Goal: Task Accomplishment & Management: Complete application form

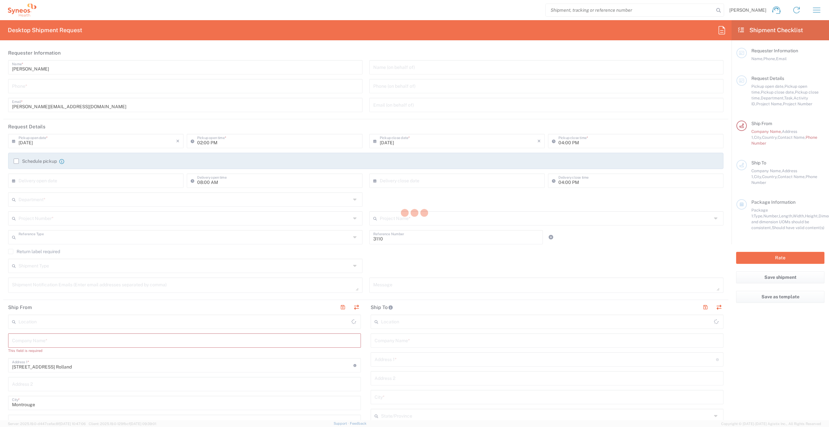
type input "Department"
type input "[GEOGRAPHIC_DATA]"
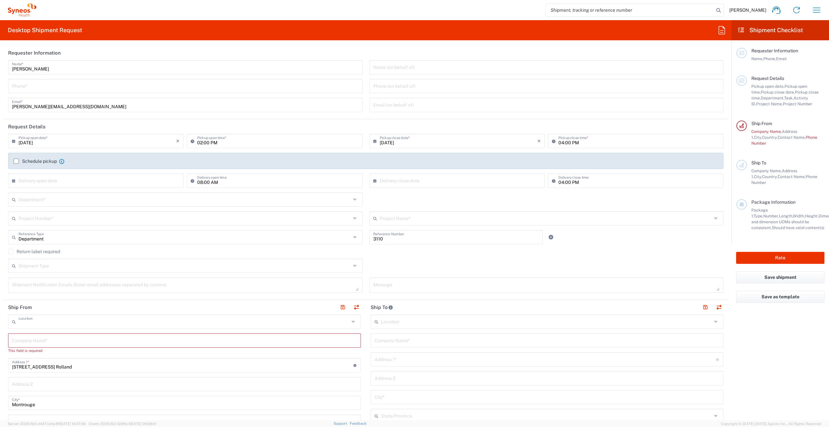
type input "Syneos Health France SARL"
click at [144, 142] on input "[DATE]" at bounding box center [98, 140] width 158 height 11
click at [80, 198] on span "22" at bounding box center [78, 199] width 10 height 9
type input "[DATE]"
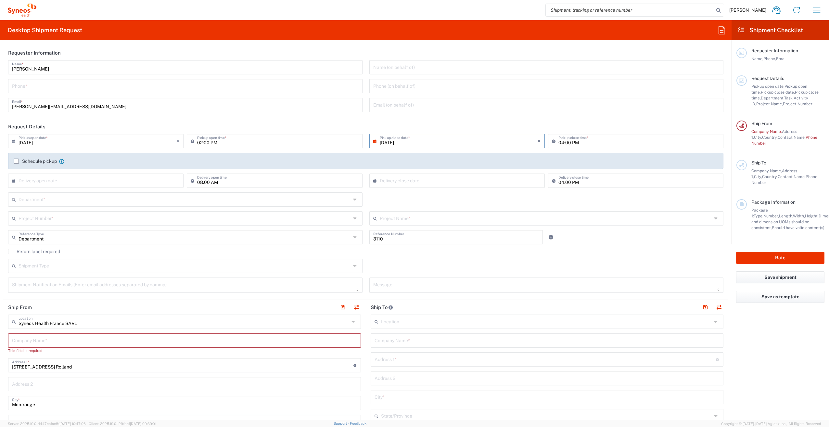
click at [327, 139] on input "02:00 PM" at bounding box center [277, 140] width 161 height 11
click at [221, 142] on input "10:00 PM" at bounding box center [277, 140] width 161 height 11
type input "10:00AM"
click at [423, 142] on input "[DATE]" at bounding box center [459, 140] width 158 height 11
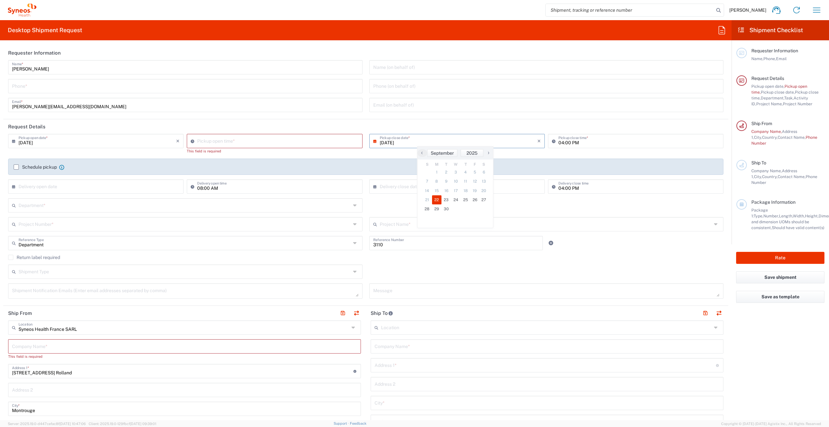
click at [439, 199] on span "22" at bounding box center [437, 199] width 10 height 9
drag, startPoint x: 275, startPoint y: 143, endPoint x: 214, endPoint y: 147, distance: 60.9
click at [274, 143] on input "01:39 PM" at bounding box center [277, 140] width 161 height 11
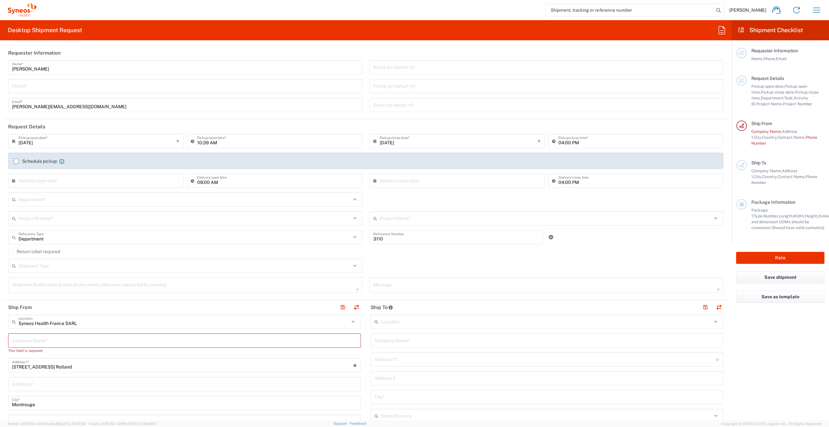
click at [207, 143] on input "10:39 AM" at bounding box center [277, 140] width 161 height 11
type input "10:00 AM"
click at [328, 151] on div "10:00 AM Pickup open time *" at bounding box center [274, 143] width 179 height 19
click at [440, 146] on input "[DATE]" at bounding box center [459, 140] width 158 height 11
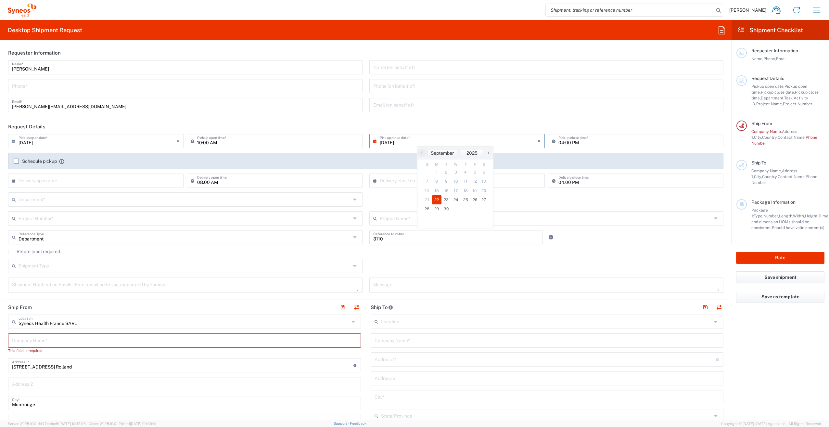
click at [575, 140] on input "04:00 PM" at bounding box center [638, 140] width 161 height 11
click at [92, 180] on input "text" at bounding box center [98, 179] width 158 height 11
click at [85, 240] on span "23" at bounding box center [88, 239] width 10 height 9
type input "[DATE]"
click at [419, 184] on input "text" at bounding box center [459, 179] width 158 height 11
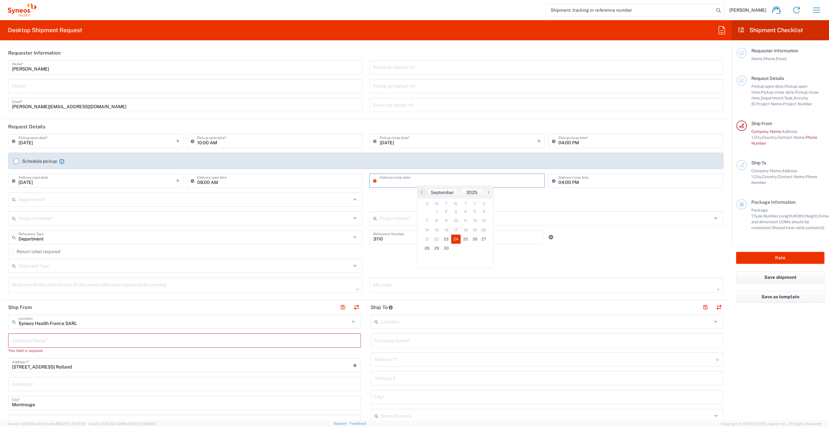
click at [455, 241] on span "24" at bounding box center [456, 239] width 10 height 9
type input "[DATE]"
click at [132, 203] on input "text" at bounding box center [185, 198] width 332 height 11
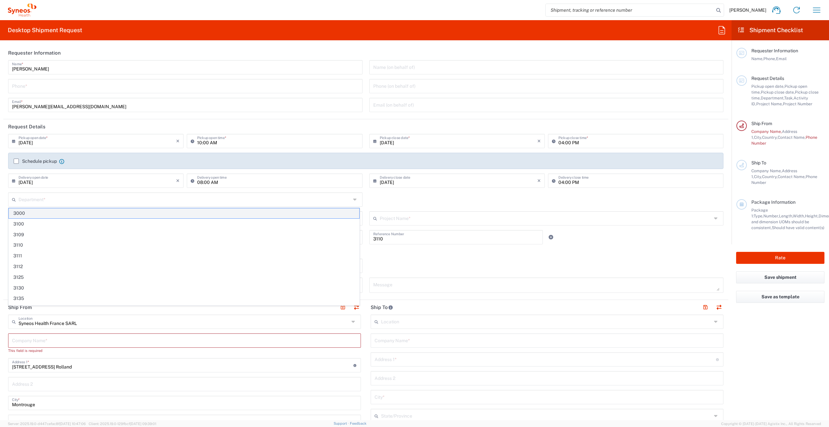
click at [131, 211] on span "3000" at bounding box center [184, 213] width 350 height 10
type input "3000"
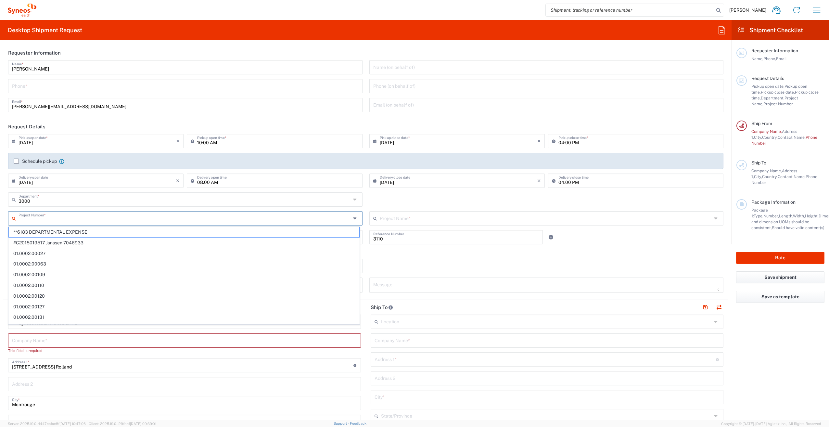
click at [88, 219] on input "text" at bounding box center [185, 217] width 332 height 11
drag, startPoint x: 88, startPoint y: 234, endPoint x: 84, endPoint y: 231, distance: 4.8
click at [88, 234] on span "**6183 DEPARTMENTAL EXPENSE" at bounding box center [184, 232] width 350 height 10
type input "**6183 DEPARTMENTAL EXPENSE"
type input "6183"
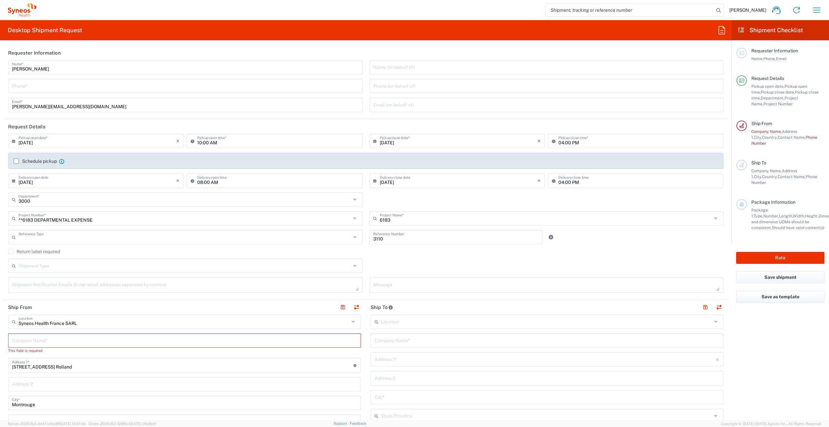
click at [67, 235] on input "text" at bounding box center [185, 236] width 332 height 11
click at [459, 260] on div "Shipment Type Batch Regular" at bounding box center [366, 268] width 722 height 19
type input "Department"
click at [110, 267] on input "text" at bounding box center [185, 265] width 332 height 11
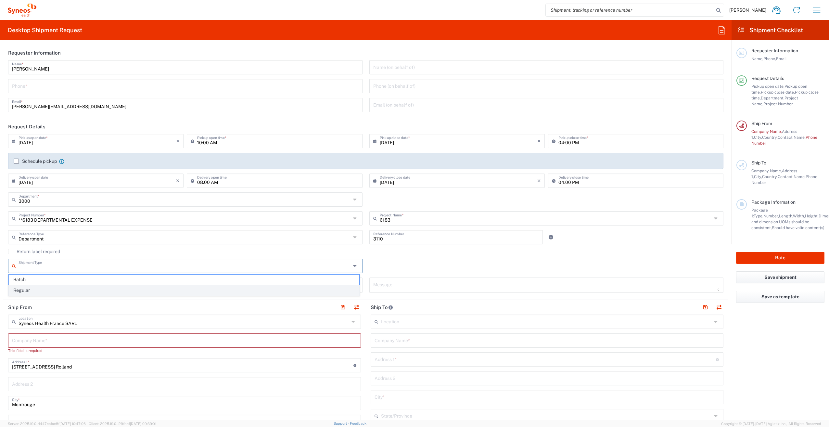
click at [97, 290] on span "Regular" at bounding box center [184, 290] width 350 height 10
click at [78, 285] on textarea at bounding box center [185, 284] width 347 height 11
drag, startPoint x: 359, startPoint y: 266, endPoint x: 353, endPoint y: 263, distance: 7.0
click at [359, 266] on div "Regular Shipment Type" at bounding box center [185, 266] width 354 height 14
type input "Regular"
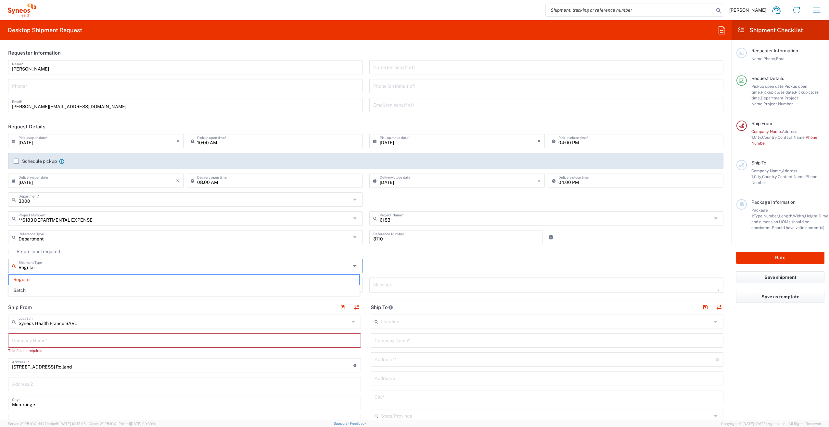
click at [347, 264] on input "Regular" at bounding box center [185, 265] width 332 height 11
click at [410, 268] on div "Regular Shipment Type Regular Batch" at bounding box center [366, 268] width 722 height 19
click at [383, 322] on input "text" at bounding box center [546, 320] width 331 height 11
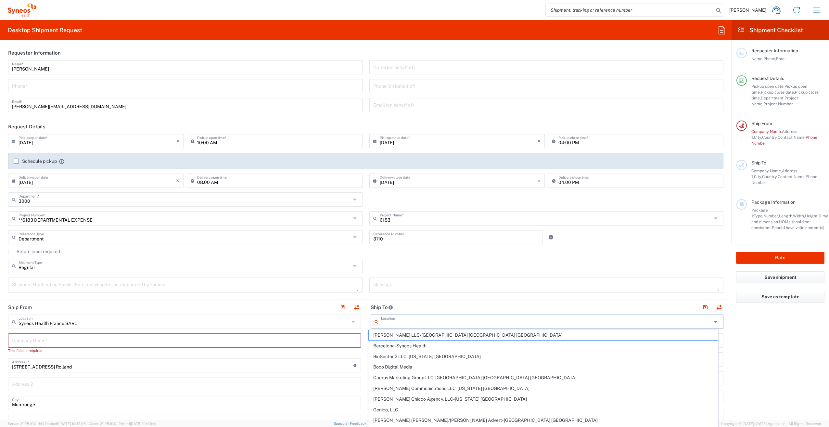
click at [446, 319] on input "text" at bounding box center [546, 320] width 331 height 11
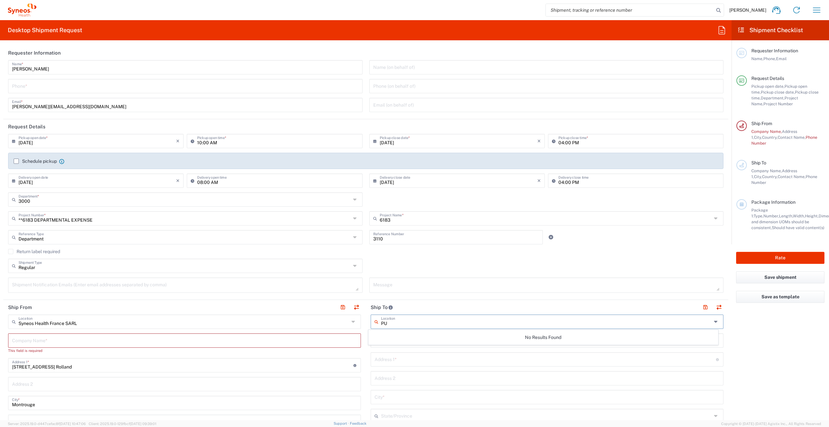
type input "P"
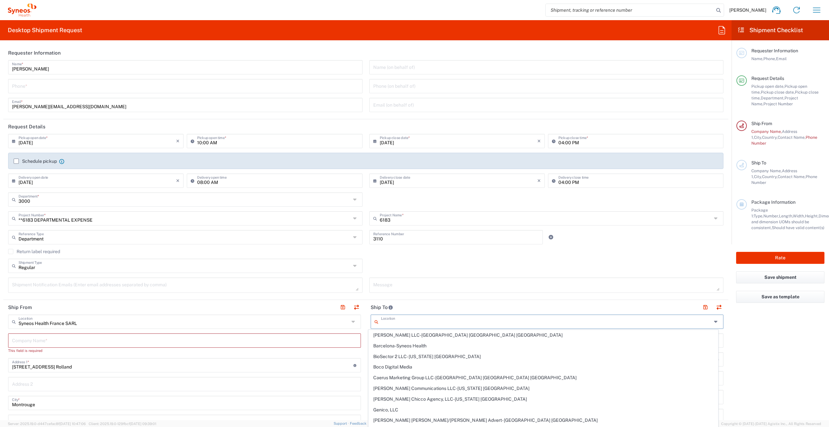
paste input "[STREET_ADDRESS][PERSON_NAME]"
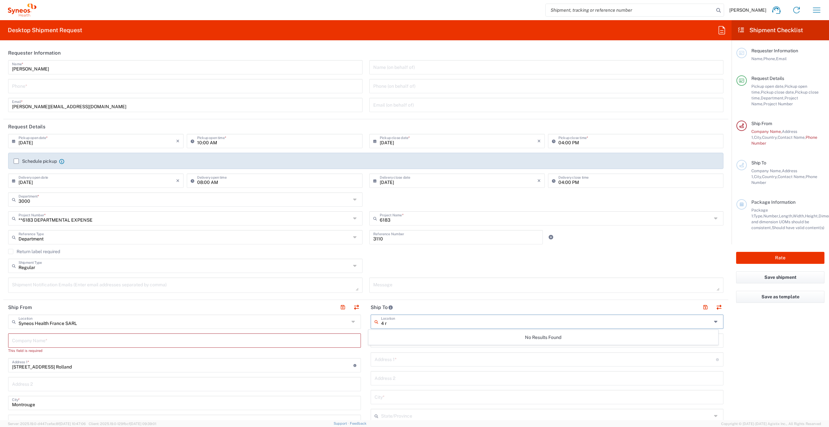
click at [451, 324] on input "4 r" at bounding box center [546, 320] width 331 height 11
click at [714, 320] on icon at bounding box center [717, 321] width 6 height 10
click at [393, 320] on input "4 r" at bounding box center [546, 320] width 331 height 11
type input "4"
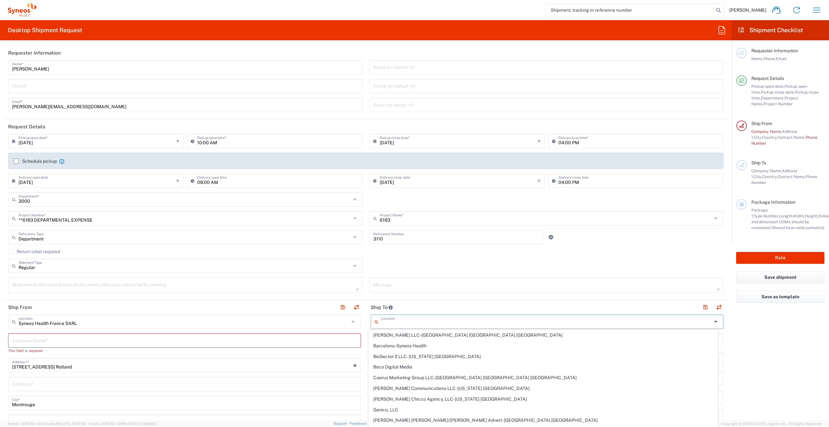
click at [375, 320] on icon at bounding box center [378, 321] width 6 height 10
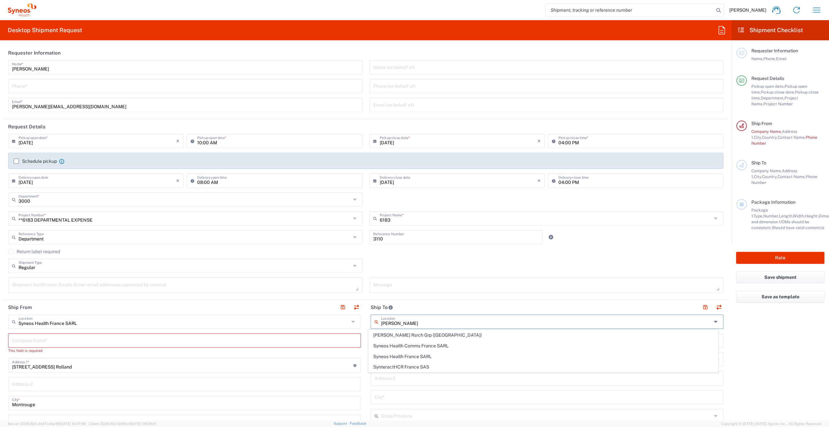
type input "[PERSON_NAME]"
click at [412, 307] on header "Ship To" at bounding box center [547, 307] width 362 height 15
click at [137, 335] on input "text" at bounding box center [184, 339] width 345 height 11
type input "SY"
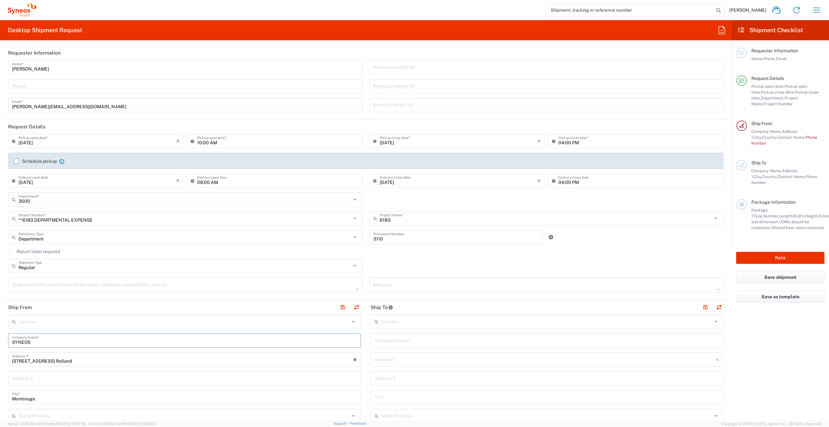
type input "SYNEOS"
drag, startPoint x: 114, startPoint y: 378, endPoint x: 89, endPoint y: 374, distance: 25.7
click at [114, 378] on input "text" at bounding box center [184, 377] width 345 height 11
type input "[STREET_ADDRESS]"
type input "[EMAIL_ADDRESS][DOMAIN_NAME]"
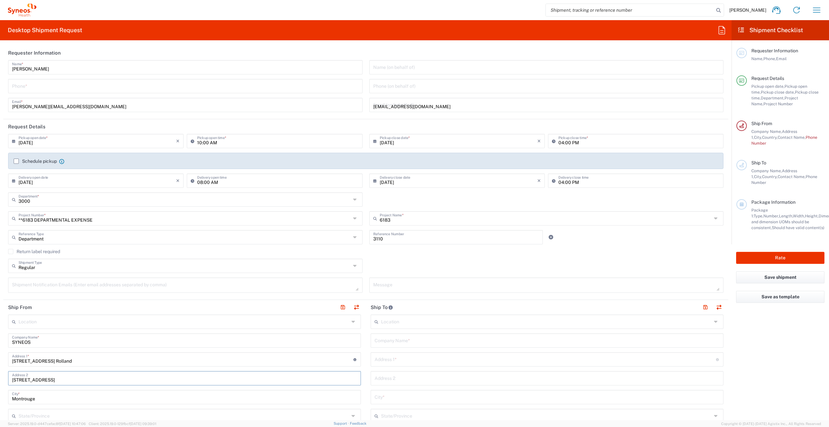
type input "0674658941"
click at [96, 363] on input "[STREET_ADDRESS] Rolland" at bounding box center [182, 358] width 341 height 11
drag, startPoint x: 24, startPoint y: 359, endPoint x: 2, endPoint y: 358, distance: 22.4
click at [2, 358] on form "Requester Information [PERSON_NAME] Name * Phone * [EMAIL_ADDRESS][DOMAIN_NAME]…" at bounding box center [365, 232] width 731 height 375
type input "[STREET_ADDRESS][PERSON_NAME]"
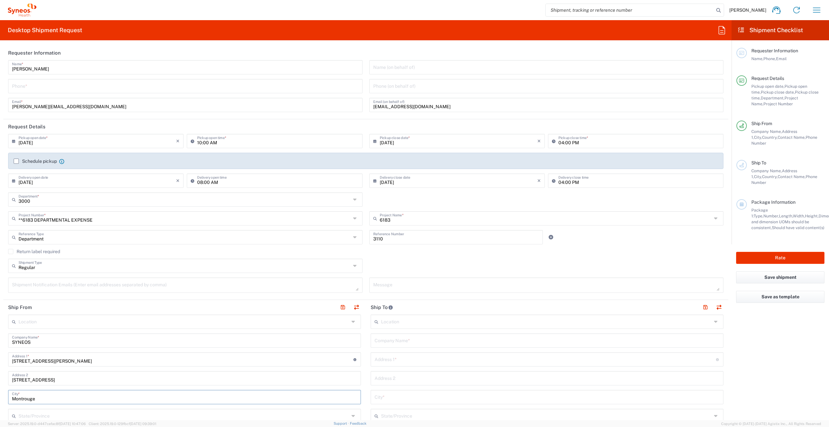
drag, startPoint x: 48, startPoint y: 396, endPoint x: 112, endPoint y: 388, distance: 64.1
click at [48, 396] on input "Montrouge" at bounding box center [184, 396] width 345 height 11
click at [393, 327] on div "Location" at bounding box center [547, 321] width 353 height 14
type input "P"
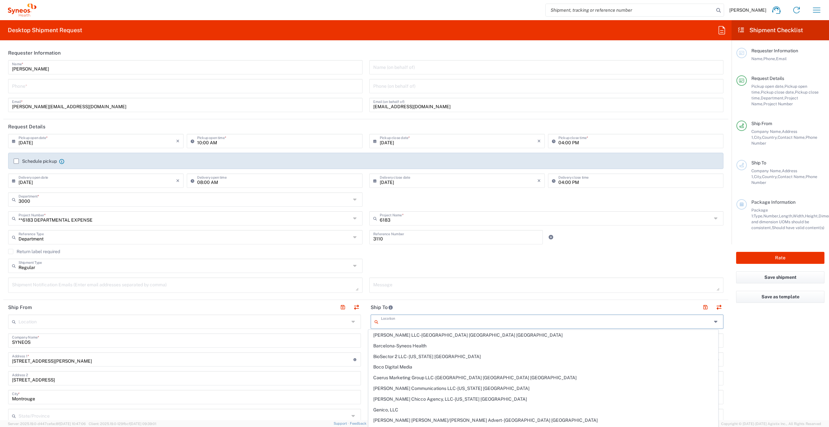
click at [768, 312] on agx-form-checklist "Shipment Checklist Requester Information Name, Phone, Email Request Details Pic…" at bounding box center [779, 220] width 97 height 400
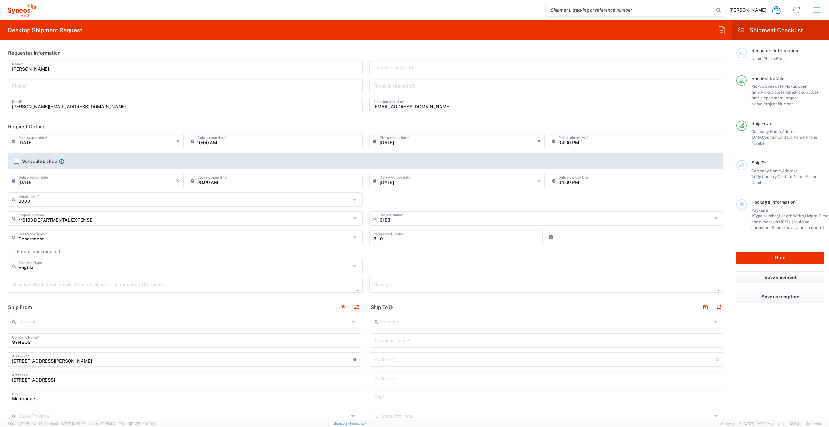
click at [769, 346] on agx-form-checklist "Shipment Checklist Requester Information Name, Phone, Email Request Details Pic…" at bounding box center [779, 220] width 97 height 400
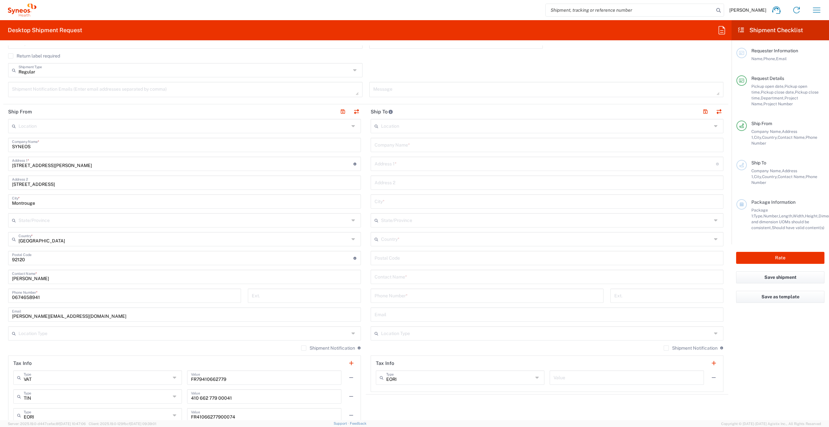
scroll to position [197, 0]
click at [69, 125] on input "text" at bounding box center [184, 124] width 331 height 11
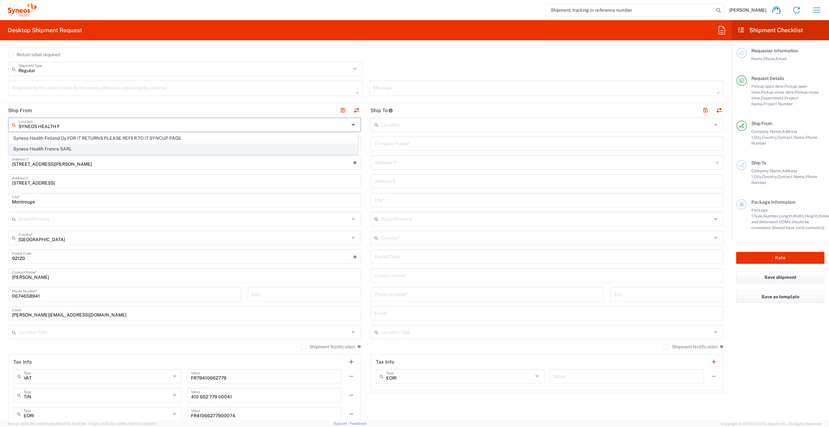
click at [84, 148] on span "Syneos Health France SARL" at bounding box center [183, 149] width 349 height 10
type input "Syneos Health France SARL"
type input "[STREET_ADDRESS][PERSON_NAME]"
type input "[GEOGRAPHIC_DATA]"
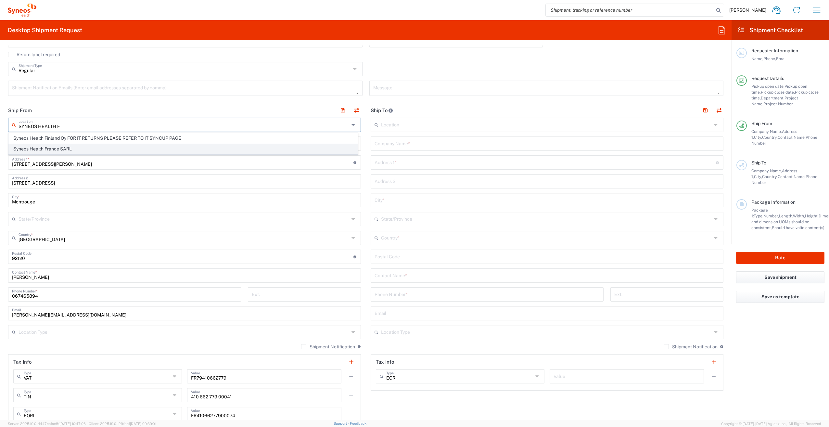
type input "75014"
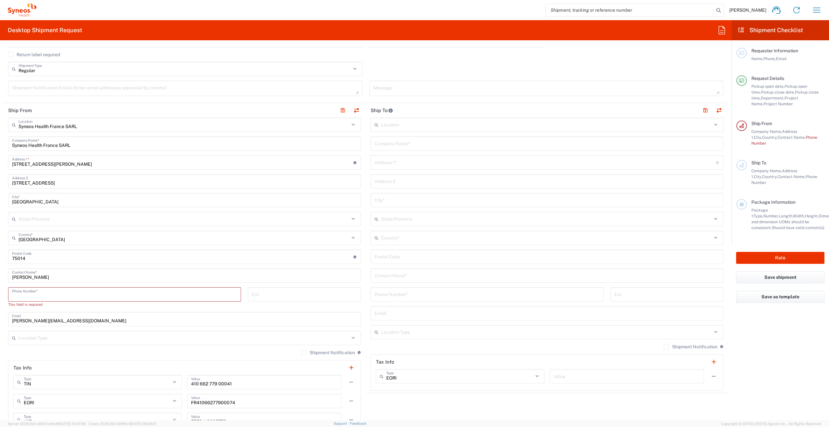
click at [60, 295] on input "tel" at bounding box center [124, 293] width 225 height 11
type input "0674658941"
click at [84, 333] on input "text" at bounding box center [184, 331] width 331 height 11
click at [376, 345] on div "Shipment Notification If checked, a shipment notification email will be sent to…" at bounding box center [547, 349] width 353 height 10
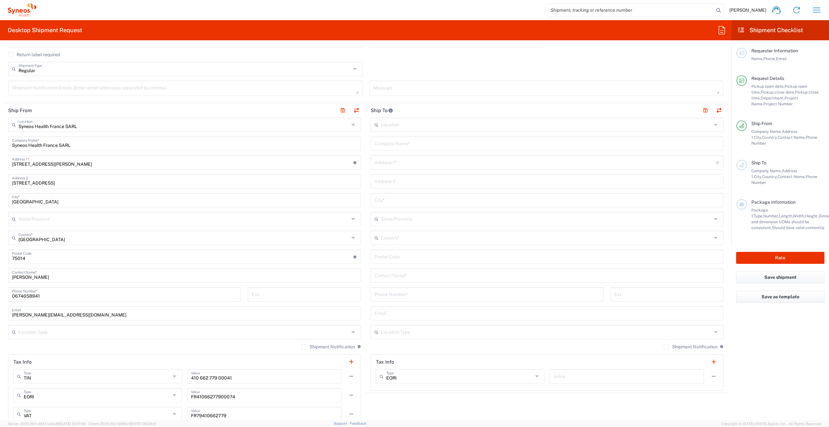
click at [389, 123] on input "text" at bounding box center [546, 124] width 331 height 11
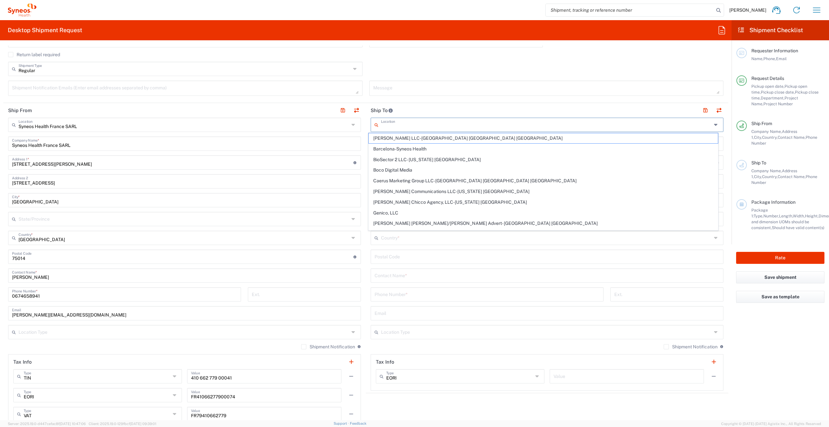
paste input "[STREET_ADDRESS][PERSON_NAME]"
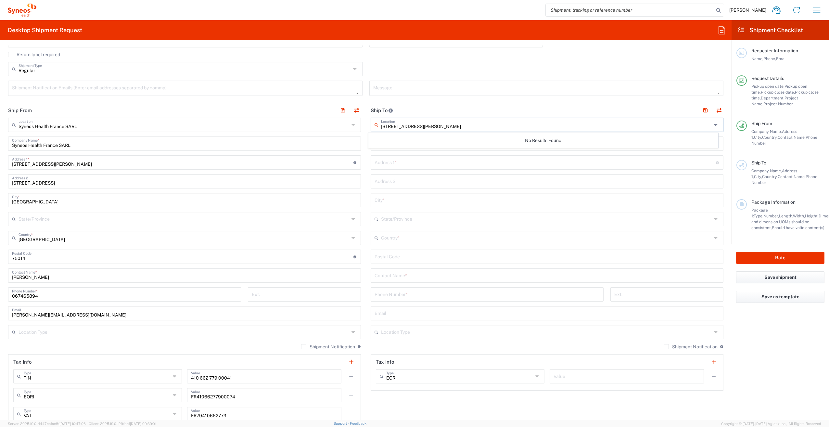
type input "[STREET_ADDRESS][PERSON_NAME]"
click at [411, 140] on div "No Results Found" at bounding box center [542, 140] width 349 height 15
click at [420, 165] on input "text" at bounding box center [545, 161] width 341 height 11
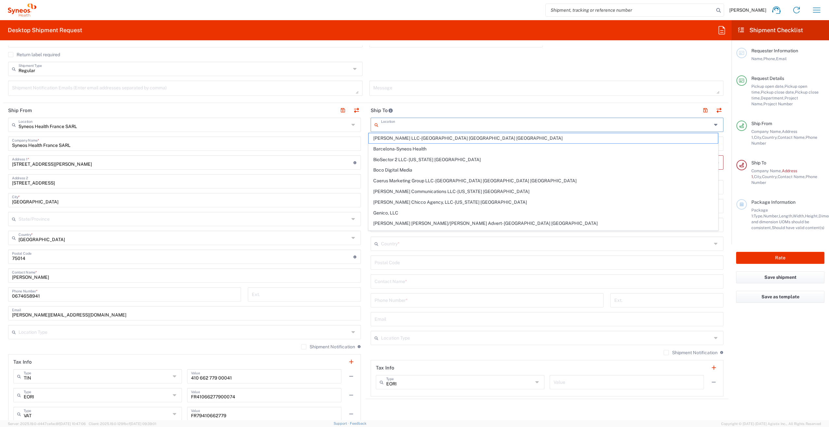
click at [403, 128] on input "text" at bounding box center [546, 124] width 331 height 11
click at [426, 108] on header "Ship To" at bounding box center [547, 110] width 362 height 15
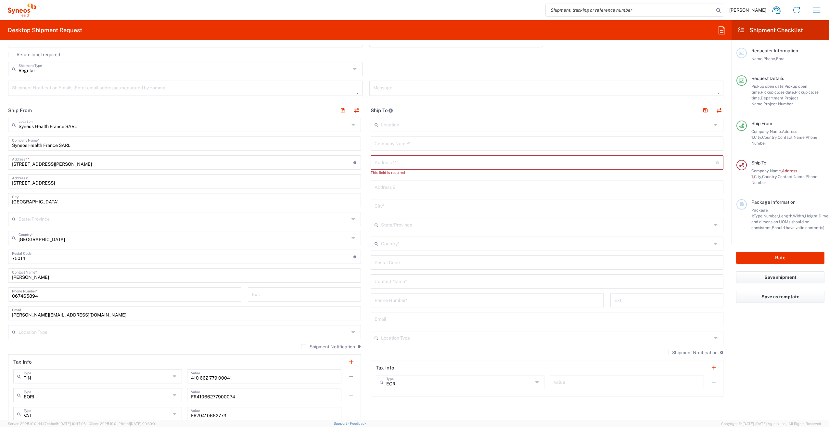
click at [382, 141] on input "text" at bounding box center [547, 142] width 345 height 11
click at [386, 161] on input "text" at bounding box center [545, 161] width 341 height 11
paste input "[STREET_ADDRESS][PERSON_NAME]"
drag, startPoint x: 436, startPoint y: 169, endPoint x: 396, endPoint y: 169, distance: 39.3
click at [396, 169] on input "[STREET_ADDRESS][PERSON_NAME]" at bounding box center [545, 167] width 341 height 11
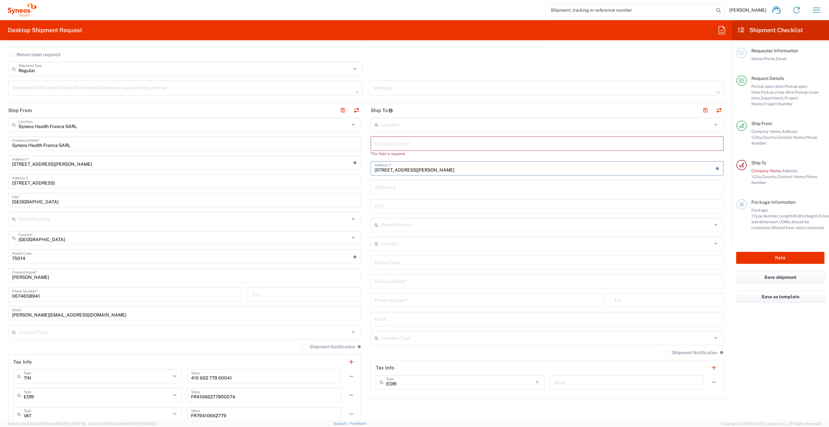
type input "[STREET_ADDRESS][PERSON_NAME]"
click at [394, 205] on input "text" at bounding box center [547, 205] width 345 height 11
paste input "92800, Puteaux"
type input "92800, Puteaux"
drag, startPoint x: 390, startPoint y: 224, endPoint x: 396, endPoint y: 237, distance: 14.5
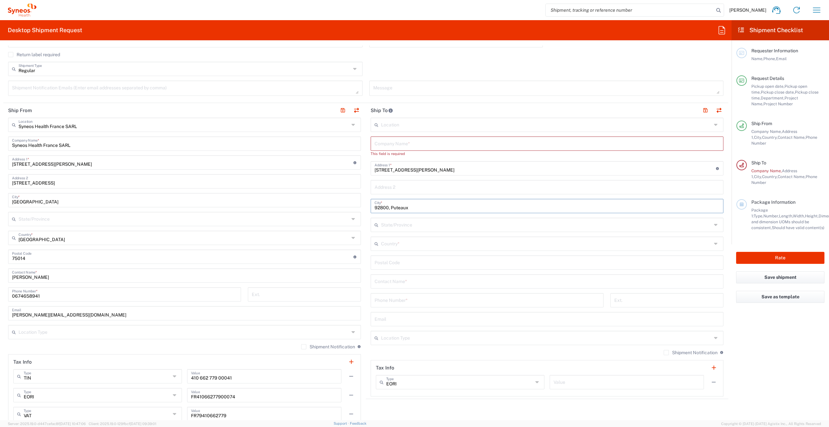
click at [389, 224] on input "text" at bounding box center [546, 224] width 331 height 11
click at [426, 203] on input "92800, Puteaux" at bounding box center [547, 205] width 345 height 11
click at [391, 143] on input "text" at bounding box center [547, 142] width 345 height 11
click at [404, 144] on input "[PERSON_NAME]" at bounding box center [547, 142] width 345 height 11
type input "[PERSON_NAME]"
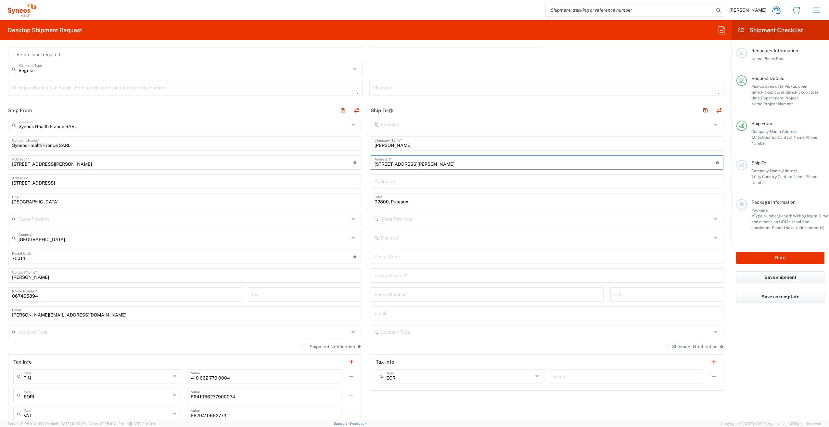
click at [416, 156] on input "[STREET_ADDRESS][PERSON_NAME]" at bounding box center [545, 161] width 341 height 11
click at [401, 217] on input "text" at bounding box center [546, 218] width 331 height 11
drag, startPoint x: 392, startPoint y: 259, endPoint x: 386, endPoint y: 247, distance: 13.1
click at [392, 259] on input "undefined" at bounding box center [547, 255] width 345 height 11
click at [383, 259] on input "undefined" at bounding box center [547, 255] width 345 height 11
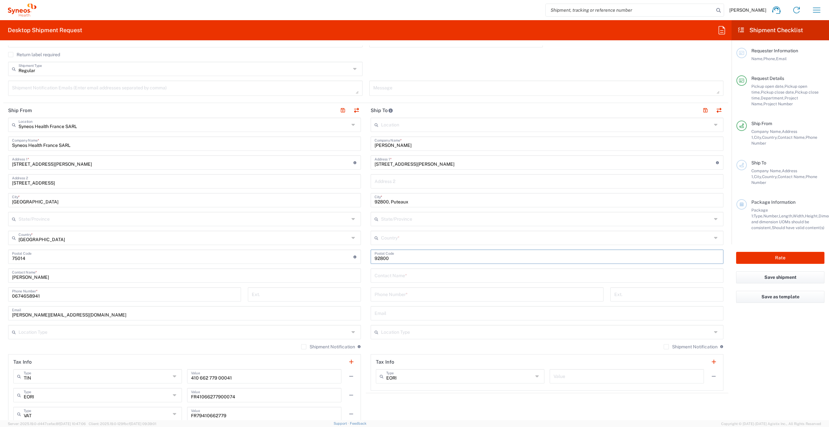
type input "92800"
click at [412, 278] on input "text" at bounding box center [547, 274] width 345 height 11
drag, startPoint x: 442, startPoint y: 146, endPoint x: 352, endPoint y: 149, distance: 89.4
click at [352, 149] on div "Ship From Syneos Health [GEOGRAPHIC_DATA] SARL Location Syneos Health [GEOGRAPH…" at bounding box center [365, 267] width 725 height 328
click at [410, 273] on input "text" at bounding box center [547, 274] width 345 height 11
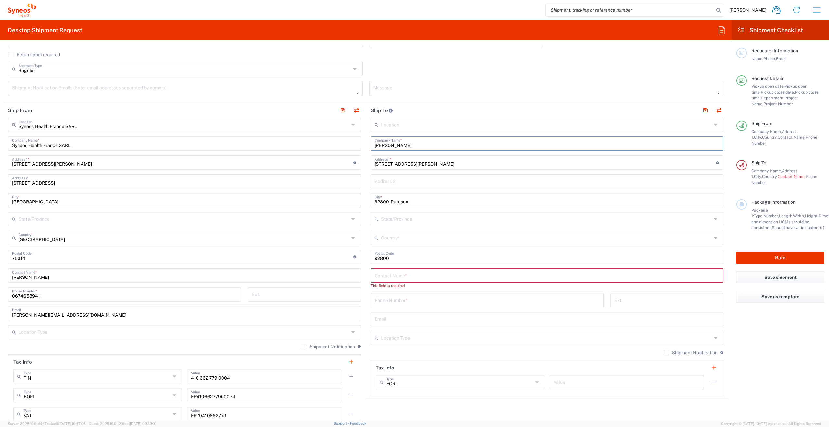
click at [399, 276] on input "text" at bounding box center [547, 274] width 345 height 11
click at [381, 275] on input "text" at bounding box center [547, 274] width 345 height 11
click at [396, 302] on input "tel" at bounding box center [487, 299] width 225 height 11
click at [748, 323] on agx-form-checklist "Shipment Checklist Requester Information Name, Phone, Email Request Details Pic…" at bounding box center [779, 220] width 97 height 400
click at [394, 272] on input "text" at bounding box center [547, 274] width 345 height 11
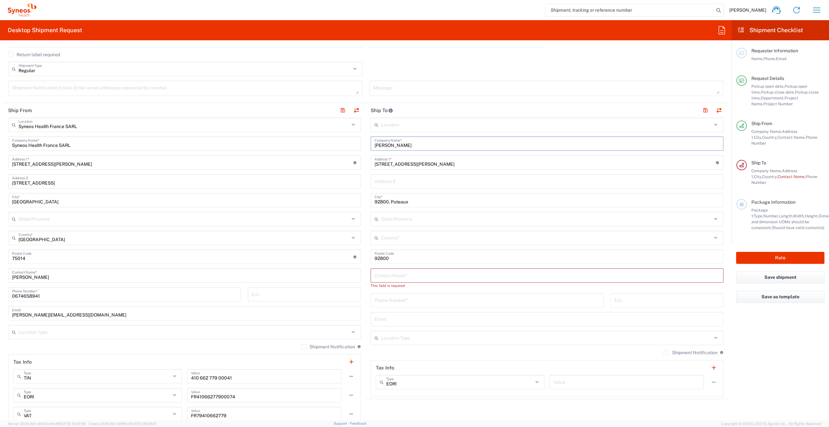
paste input "[PERSON_NAME]"
click at [393, 277] on input "[PERSON_NAME]" at bounding box center [547, 274] width 345 height 11
type input "[PERSON_NAME]"
click at [397, 293] on input "tel" at bounding box center [487, 293] width 225 height 11
click at [472, 297] on input "tel" at bounding box center [487, 293] width 225 height 11
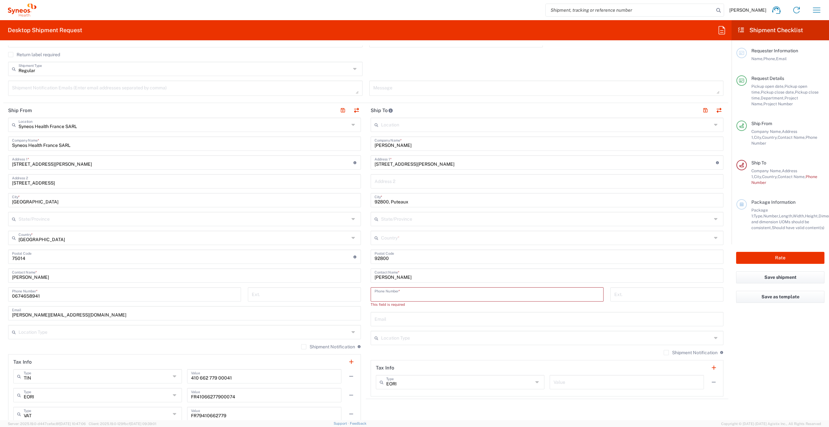
paste input "[PHONE_NUMBER]"
type input "[PHONE_NUMBER]"
click at [422, 313] on input "text" at bounding box center [547, 312] width 345 height 11
paste input "[EMAIL_ADDRESS][DOMAIN_NAME]"
type input "[EMAIL_ADDRESS][DOMAIN_NAME]"
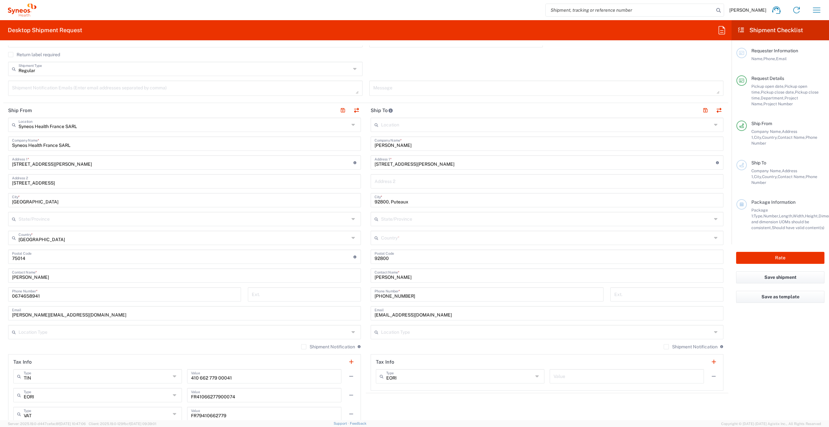
click at [436, 344] on div "Shipment Notification If checked, a shipment notification email will be sent to…" at bounding box center [547, 349] width 353 height 10
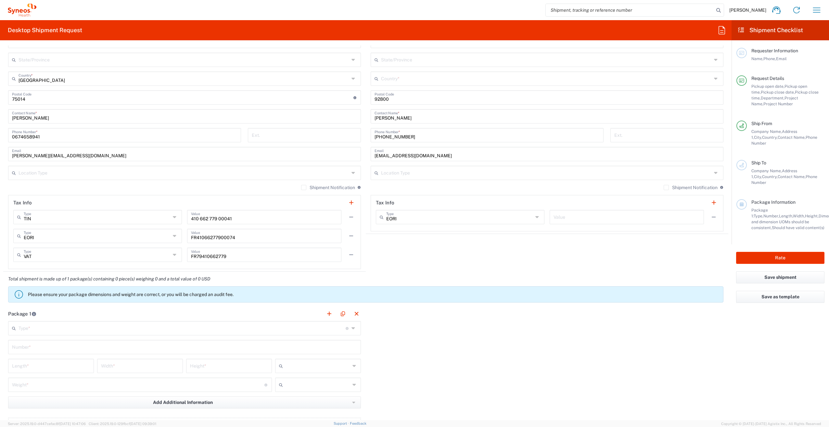
scroll to position [359, 0]
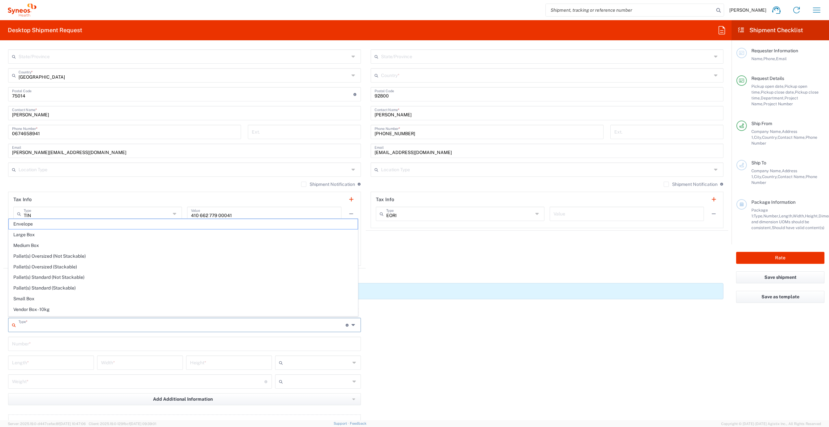
click at [188, 326] on input "text" at bounding box center [182, 324] width 327 height 11
click at [76, 296] on span "Small Box" at bounding box center [183, 299] width 349 height 10
type input "Small Box"
type input "12.25"
type input "11"
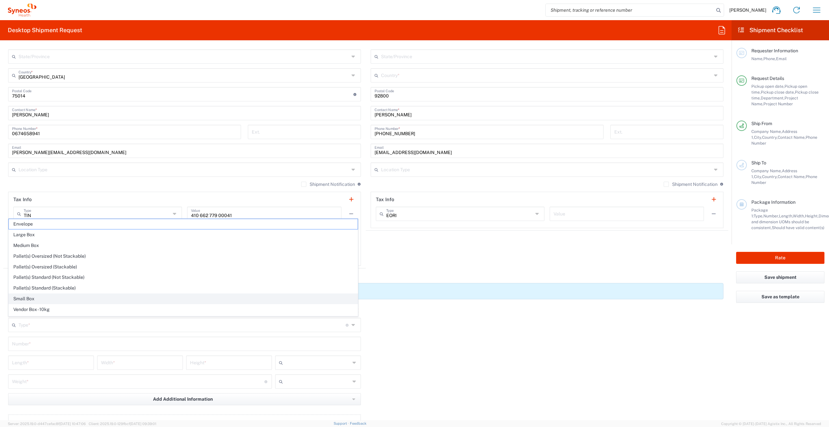
type input "1.5"
type input "in"
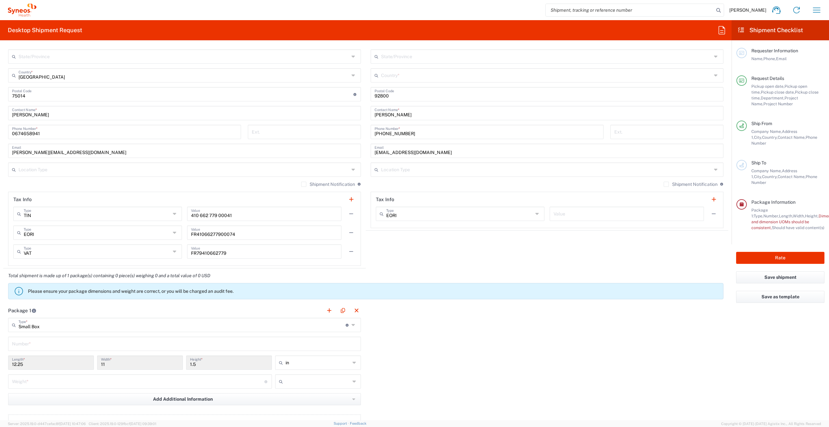
scroll to position [392, 0]
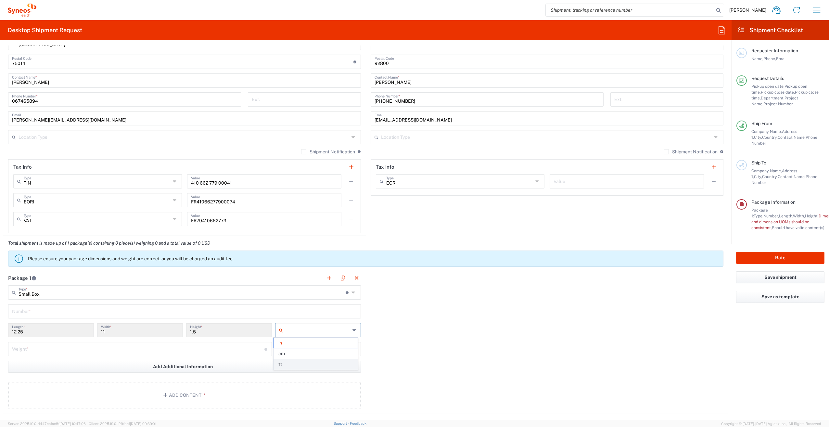
drag, startPoint x: 331, startPoint y: 332, endPoint x: 332, endPoint y: 364, distance: 32.5
click at [331, 332] on input "text" at bounding box center [318, 330] width 65 height 10
click at [328, 353] on span "cm" at bounding box center [316, 354] width 84 height 10
type input "31.12"
type input "27.94"
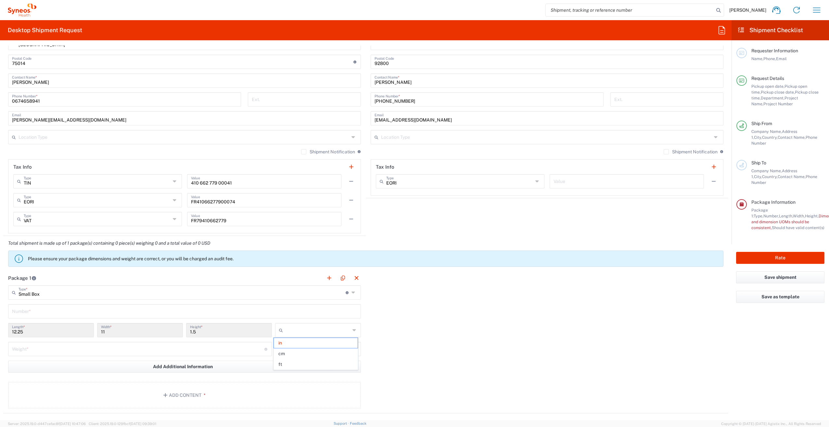
type input "3.81"
type input "cm"
click at [395, 348] on div "Package 1 Small Box Type * Material used to package goods Envelope Large Box Me…" at bounding box center [365, 342] width 725 height 143
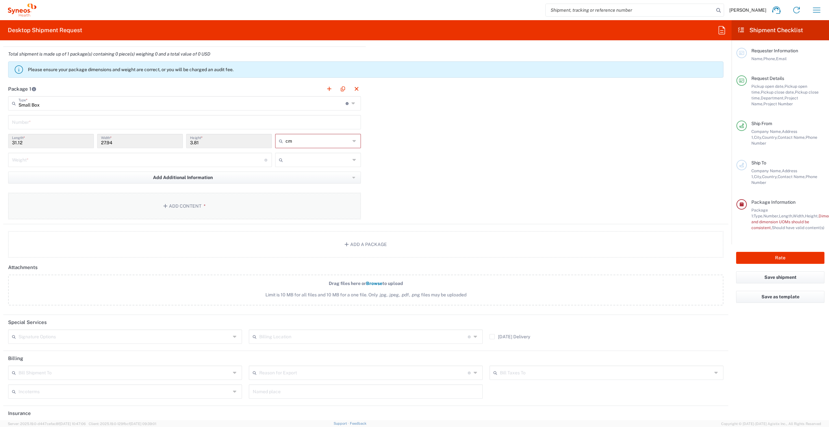
scroll to position [587, 0]
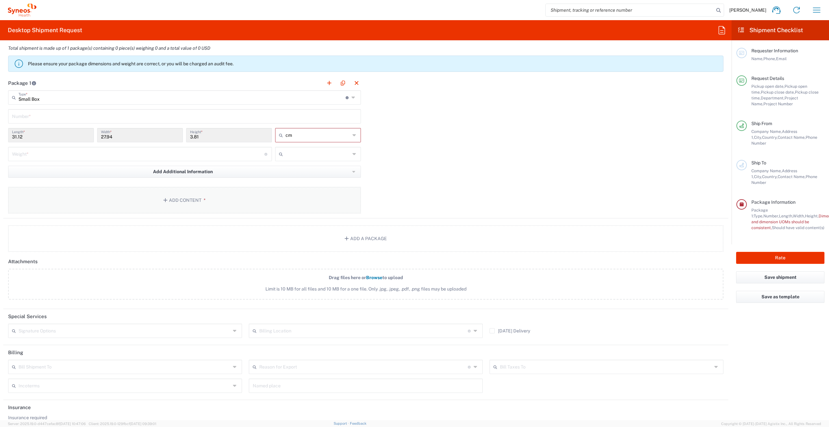
click at [197, 196] on button "Add Content *" at bounding box center [184, 200] width 353 height 27
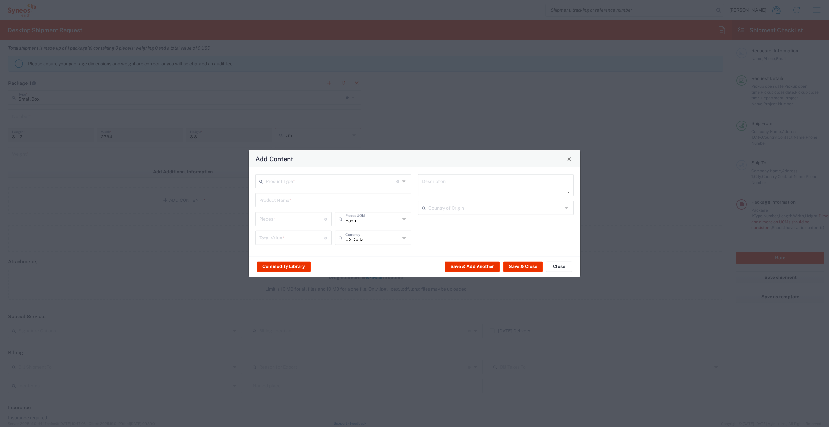
click at [305, 176] on input "text" at bounding box center [331, 180] width 131 height 11
click at [310, 202] on span "General Commodity" at bounding box center [333, 206] width 155 height 10
type input "General Commodity"
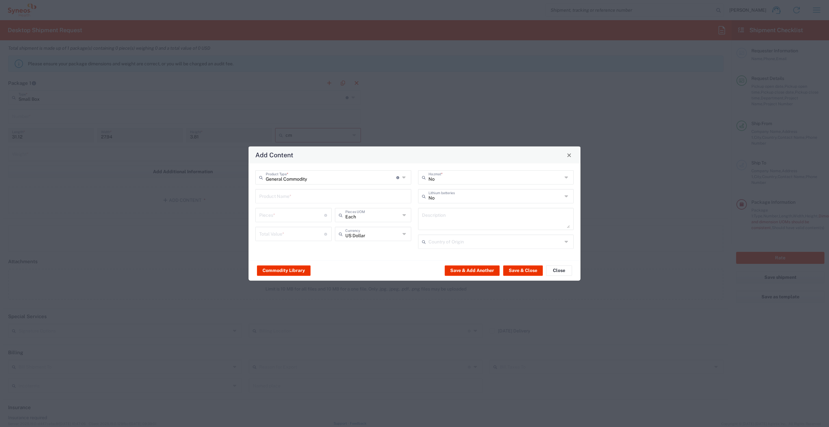
click at [307, 200] on input "text" at bounding box center [333, 195] width 148 height 11
type input "onboarding"
click at [301, 216] on input "number" at bounding box center [291, 214] width 65 height 11
type input "1"
click at [294, 233] on input "number" at bounding box center [291, 233] width 65 height 11
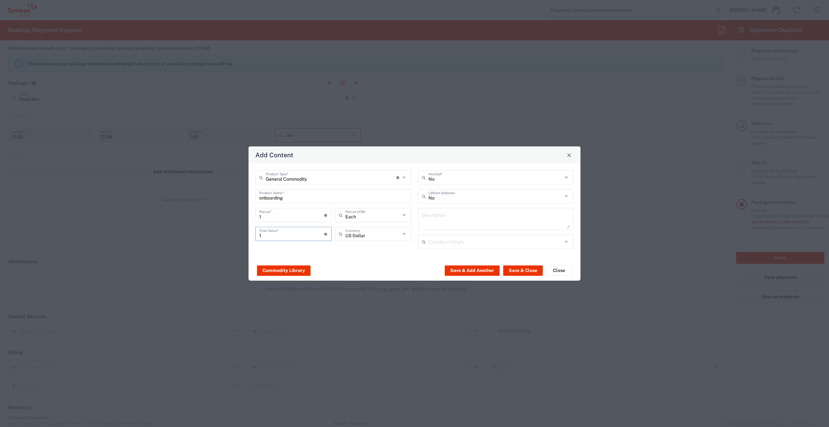
type input "1"
click at [334, 267] on div "Commodity Library Save & Add Another Save & Close Close" at bounding box center [414, 270] width 332 height 20
click at [516, 271] on button "Save & Close" at bounding box center [523, 270] width 40 height 10
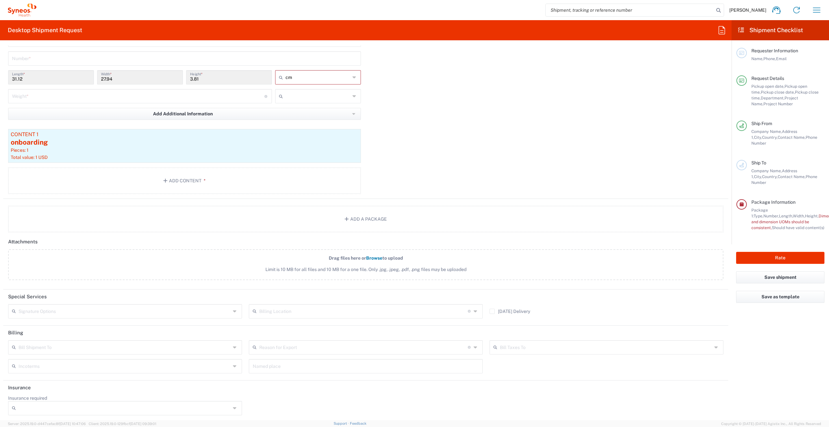
scroll to position [450, 0]
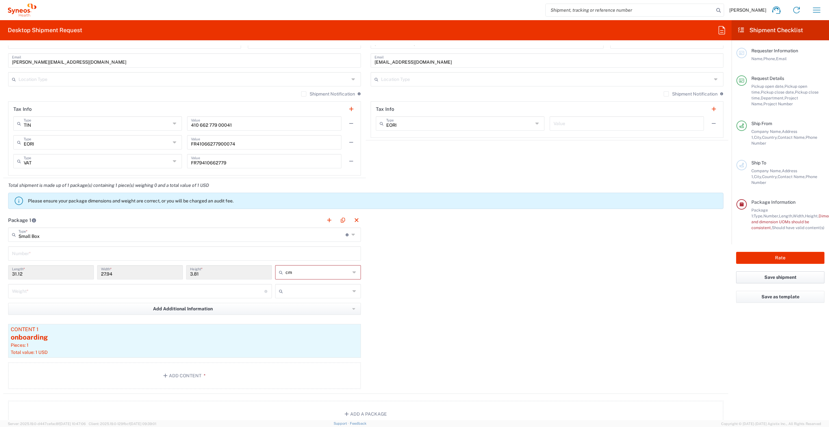
click at [764, 271] on button "Save shipment" at bounding box center [780, 277] width 88 height 12
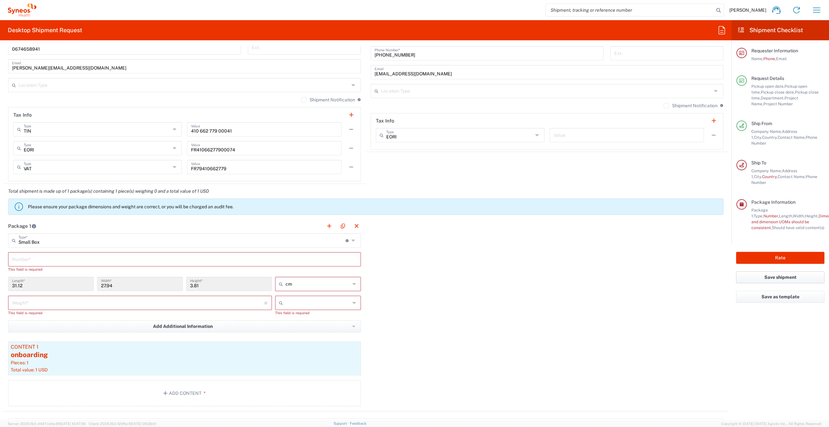
scroll to position [455, 0]
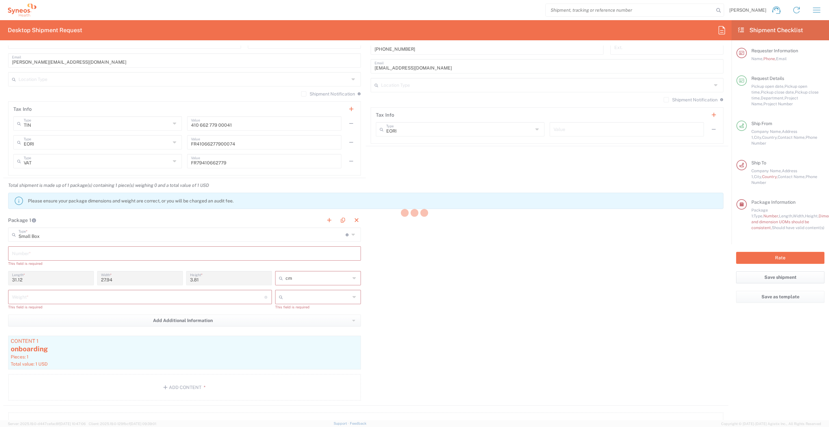
type input "**6183 DEPARTMENTAL EXPENSE"
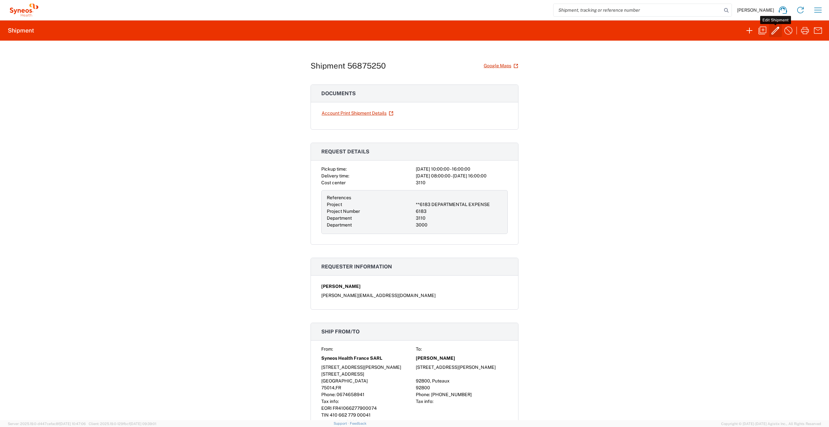
click at [772, 31] on icon "button" at bounding box center [775, 30] width 10 height 10
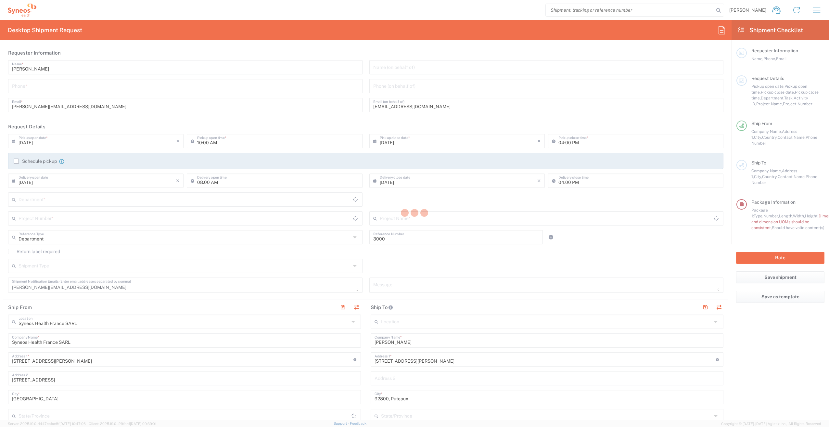
type input "3110"
type input "**6183 DEPARTMENTAL EXPENSE"
type input "6183"
type input "Small Box"
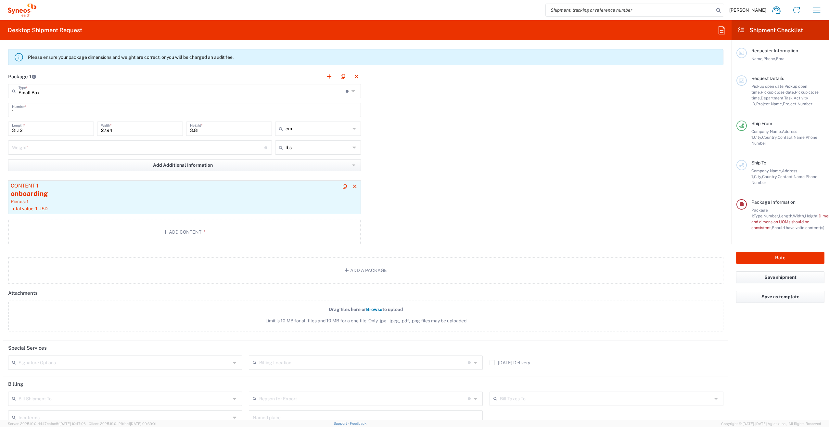
scroll to position [552, 0]
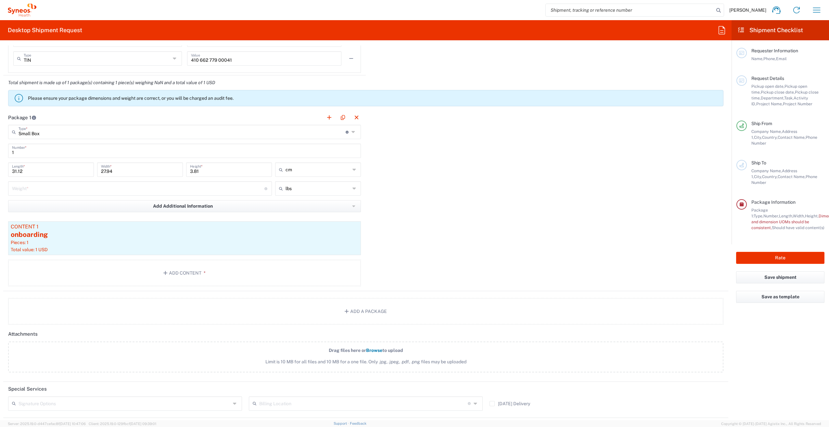
click at [175, 186] on input "number" at bounding box center [138, 187] width 252 height 11
type input "2"
click at [438, 157] on div "Package 1 Small Box Type * Material used to package goods Small Box Envelope La…" at bounding box center [365, 200] width 725 height 181
click at [322, 186] on input "text" at bounding box center [318, 188] width 65 height 10
click at [316, 214] on span "kgs" at bounding box center [316, 212] width 84 height 10
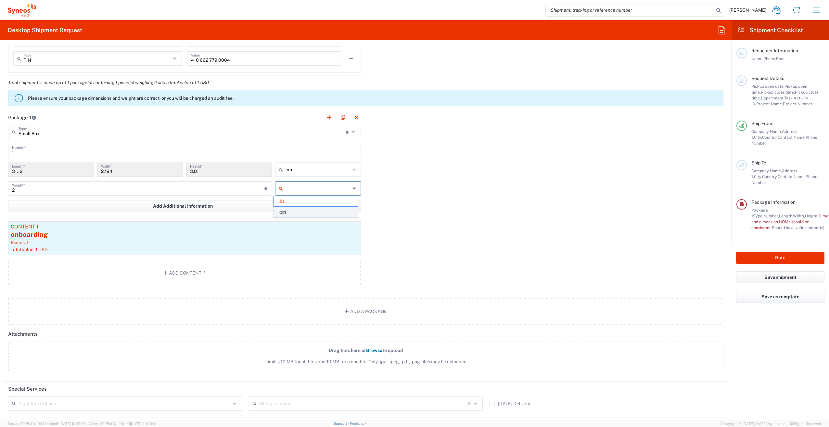
type input "0.91"
type input "kgs"
click at [448, 183] on div "Package 1 Small Box Type * Material used to package goods Small Box Envelope La…" at bounding box center [365, 200] width 725 height 181
click at [770, 271] on button "Save shipment" at bounding box center [780, 277] width 88 height 12
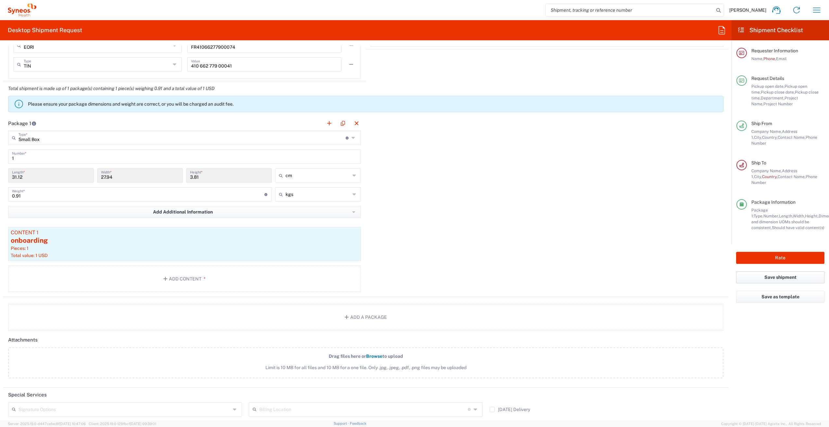
scroll to position [558, 0]
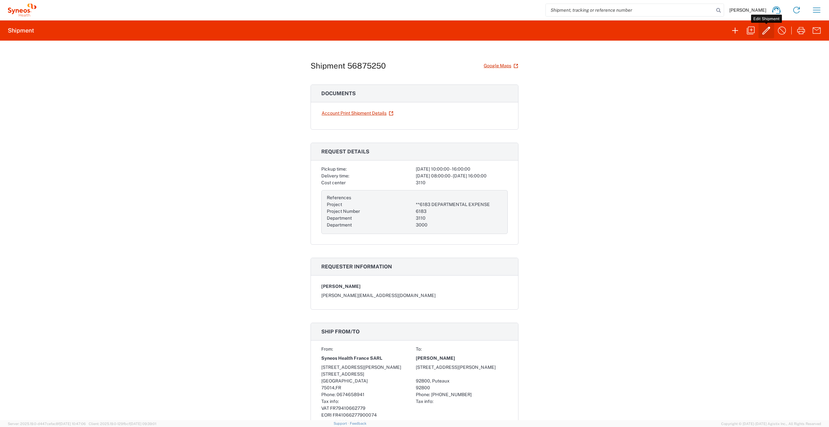
click at [763, 32] on icon "button" at bounding box center [766, 31] width 8 height 8
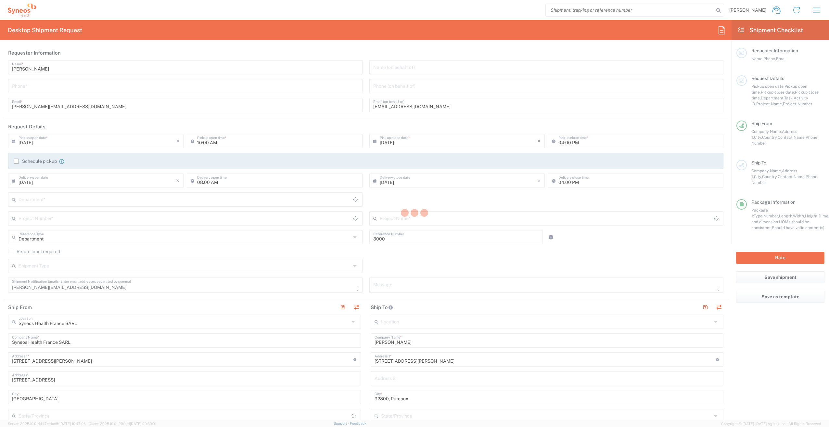
type input "3110"
type input "**6183 DEPARTMENTAL EXPENSE"
type input "6183"
type input "Small Box"
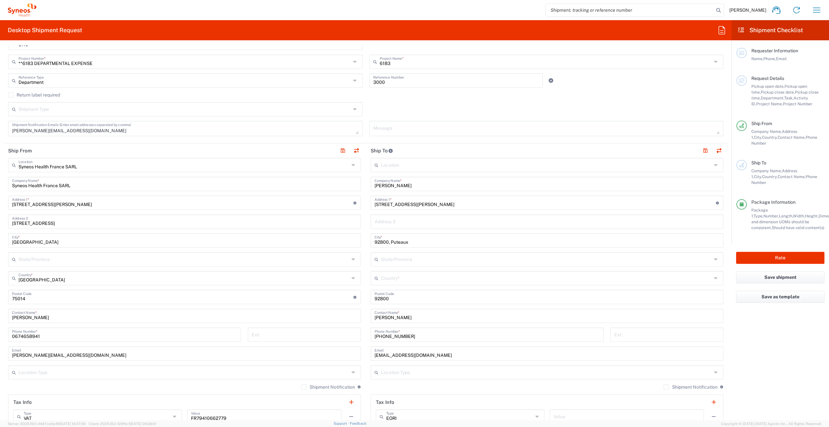
scroll to position [162, 0]
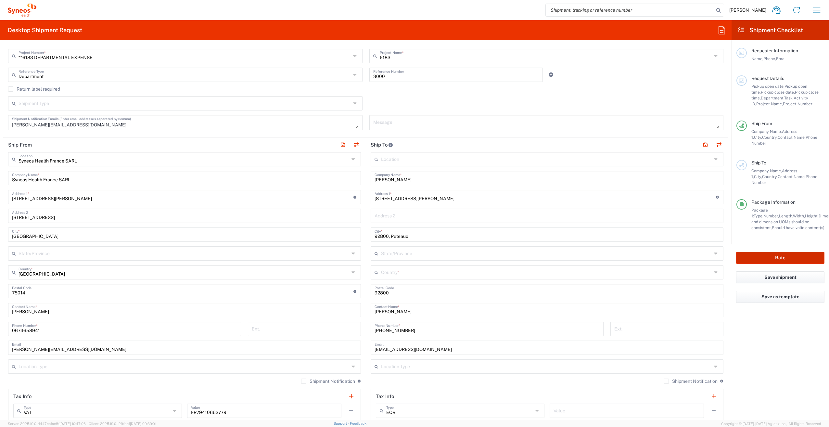
click at [752, 252] on button "Rate" at bounding box center [780, 258] width 88 height 12
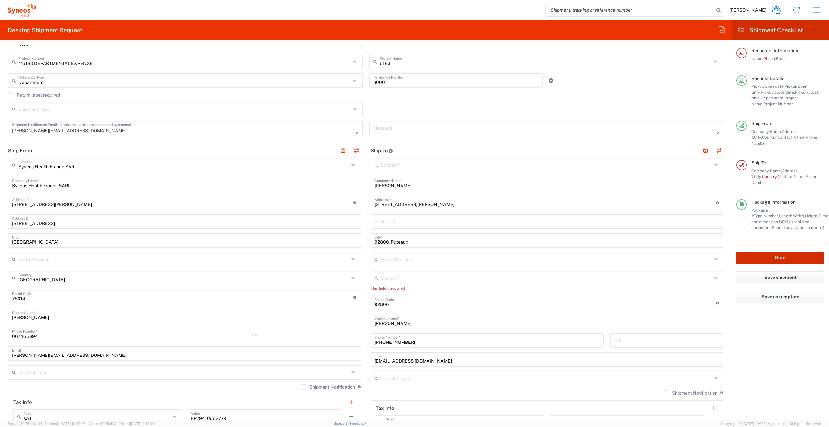
scroll to position [168, 0]
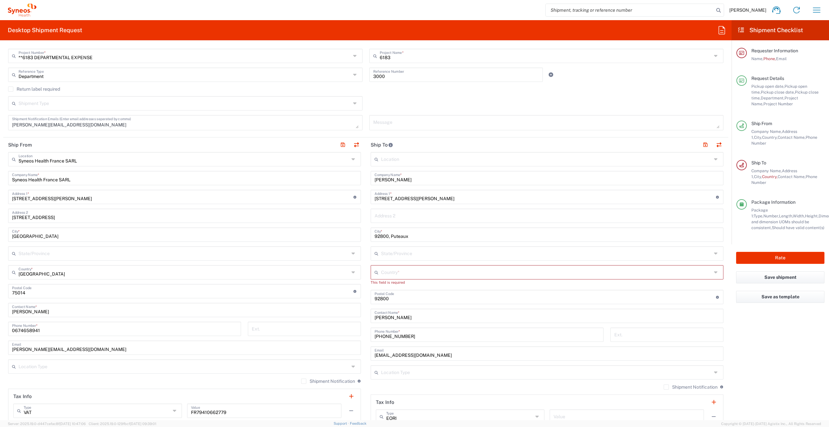
drag, startPoint x: 444, startPoint y: 270, endPoint x: 444, endPoint y: 273, distance: 3.9
click at [444, 270] on input "text" at bounding box center [546, 271] width 331 height 11
click at [376, 284] on span "[GEOGRAPHIC_DATA]" at bounding box center [543, 286] width 349 height 10
type input "[GEOGRAPHIC_DATA]"
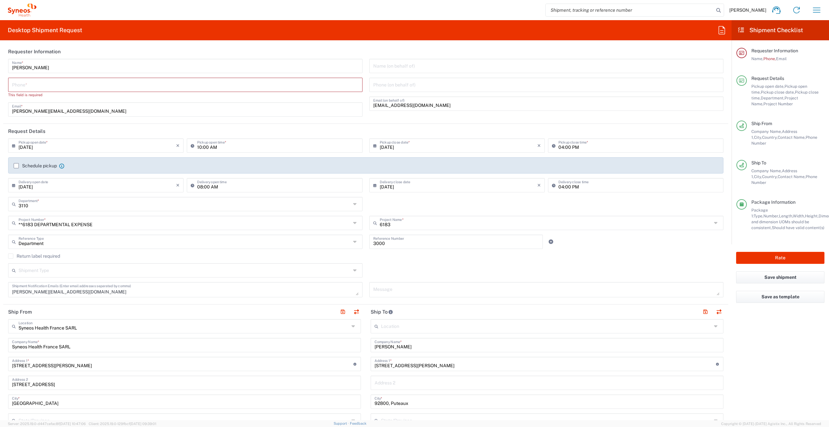
scroll to position [0, 0]
click at [37, 81] on input "tel" at bounding box center [185, 85] width 347 height 11
type input "0674658941"
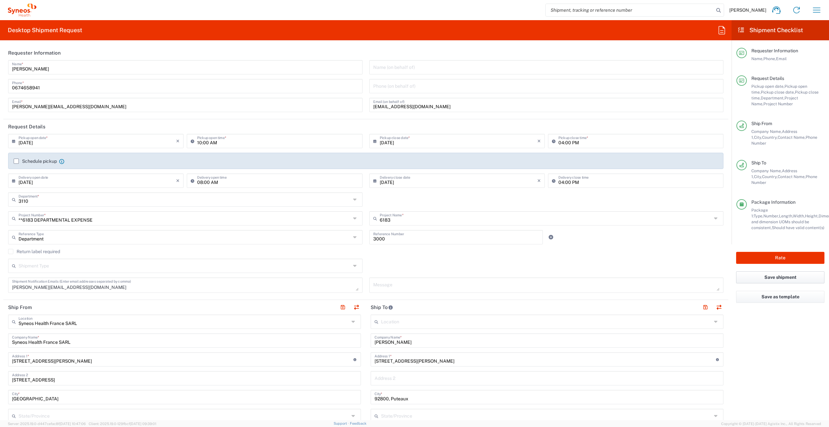
click at [778, 271] on button "Save shipment" at bounding box center [780, 277] width 88 height 12
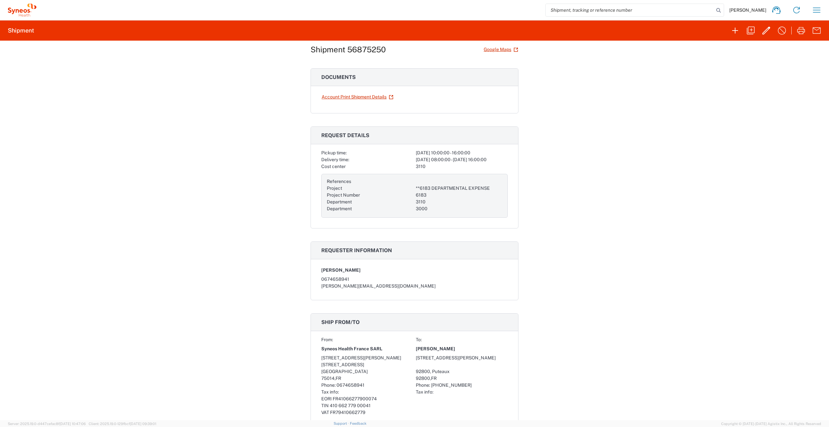
scroll to position [16, 0]
click at [371, 97] on link "Account Print Shipment Details" at bounding box center [357, 97] width 72 height 11
click at [763, 32] on icon "button" at bounding box center [766, 30] width 10 height 10
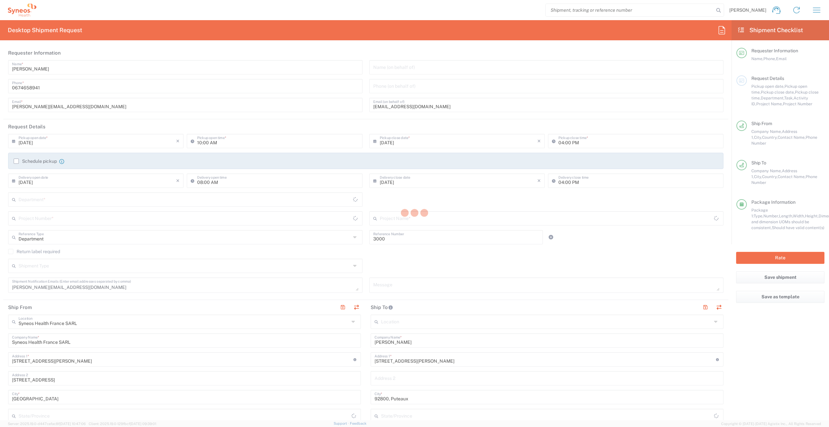
type input "**6183 DEPARTMENTAL EXPENSE"
type input "6183"
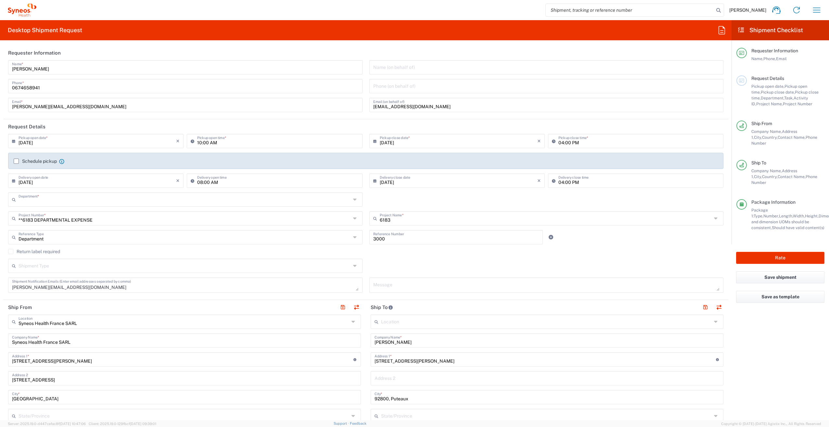
type input "3110"
type input "Small Box"
click at [14, 162] on label "Schedule pickup" at bounding box center [35, 161] width 43 height 5
click at [16, 161] on input "Schedule pickup" at bounding box center [16, 161] width 0 height 0
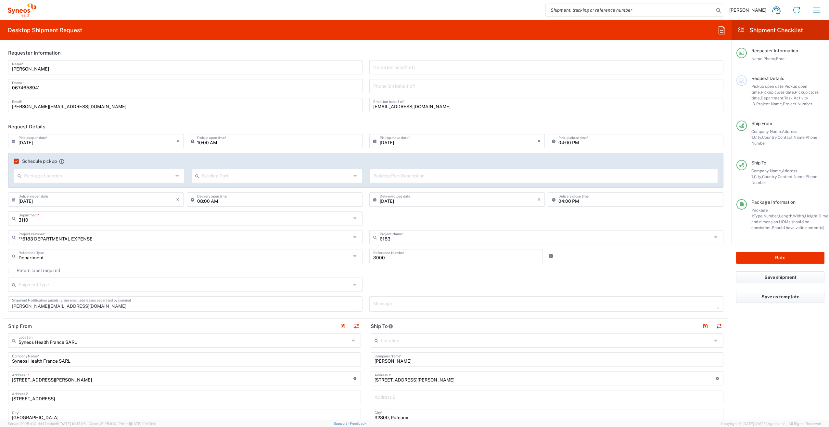
click at [16, 160] on label "Schedule pickup" at bounding box center [35, 161] width 43 height 5
click at [14, 161] on input "Schedule pickup" at bounding box center [14, 161] width 0 height 0
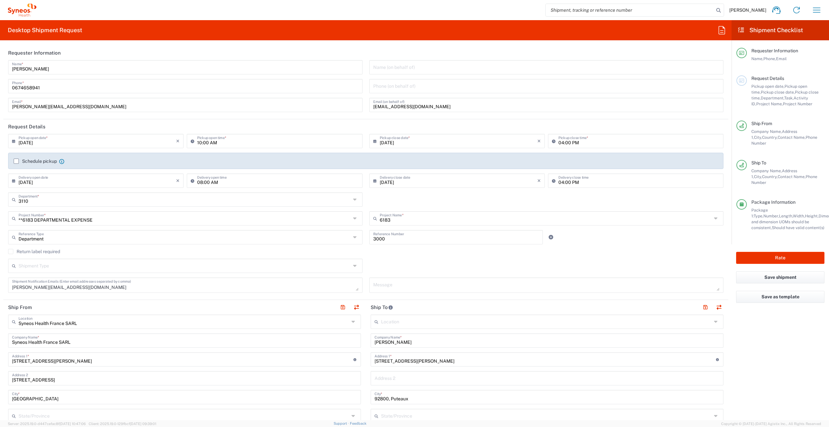
click at [17, 160] on label "Schedule pickup" at bounding box center [35, 161] width 43 height 5
click at [16, 161] on input "Schedule pickup" at bounding box center [16, 161] width 0 height 0
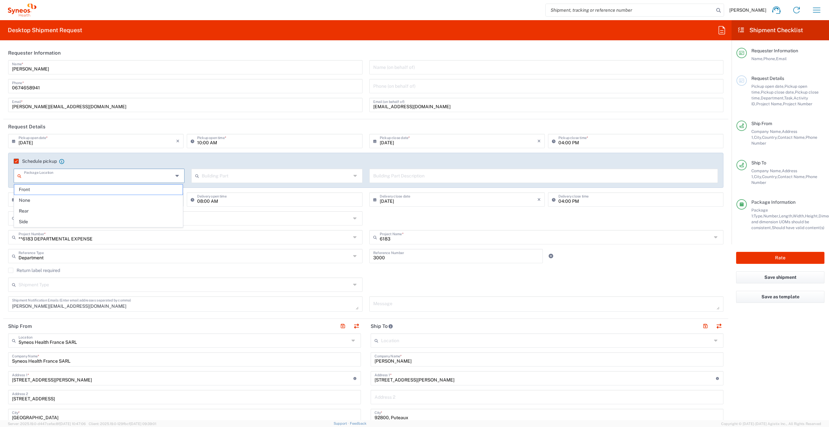
click at [50, 176] on input "text" at bounding box center [98, 175] width 149 height 11
click at [16, 163] on label "Schedule pickup" at bounding box center [35, 161] width 43 height 5
click at [14, 161] on input "Schedule pickup" at bounding box center [14, 161] width 0 height 0
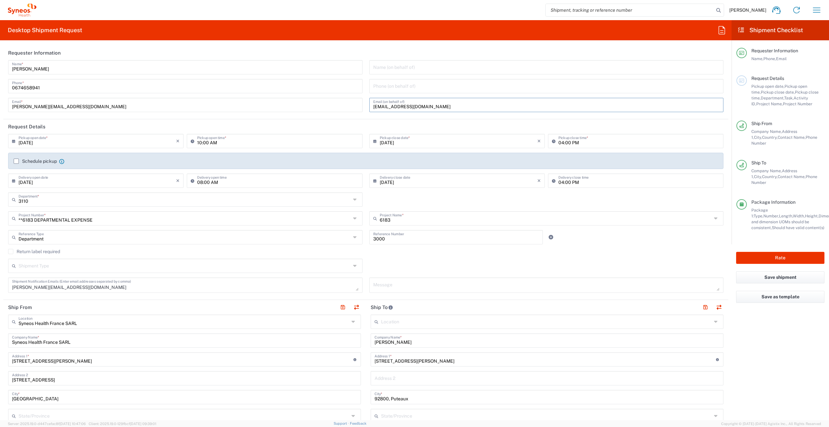
drag, startPoint x: 446, startPoint y: 107, endPoint x: 331, endPoint y: 109, distance: 115.0
click at [331, 108] on div "[PERSON_NAME] Name * [PHONE_NUMBER] Phone * [PERSON_NAME][EMAIL_ADDRESS][DOMAIN…" at bounding box center [366, 88] width 722 height 57
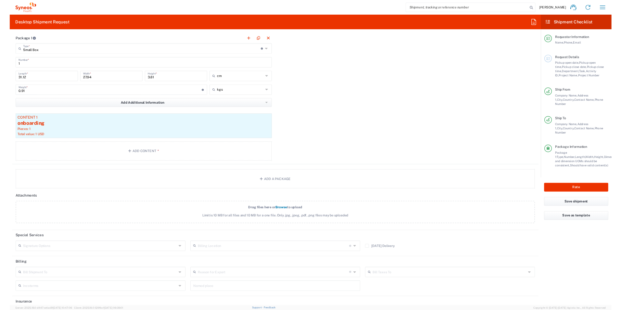
scroll to position [644, 0]
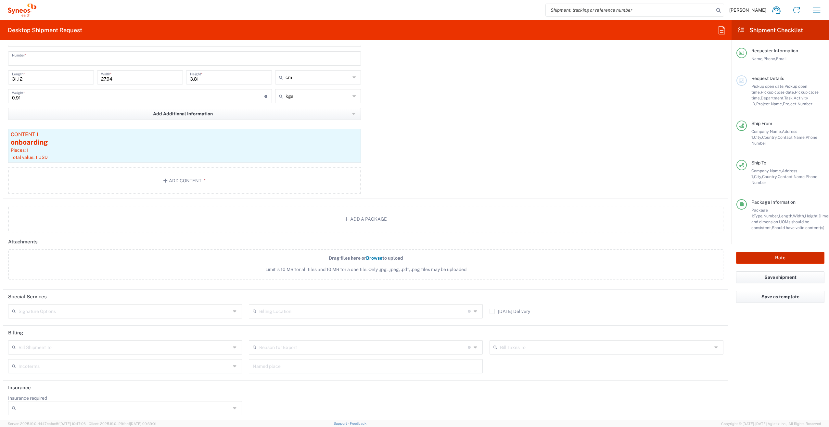
click at [783, 252] on button "Rate" at bounding box center [780, 258] width 88 height 12
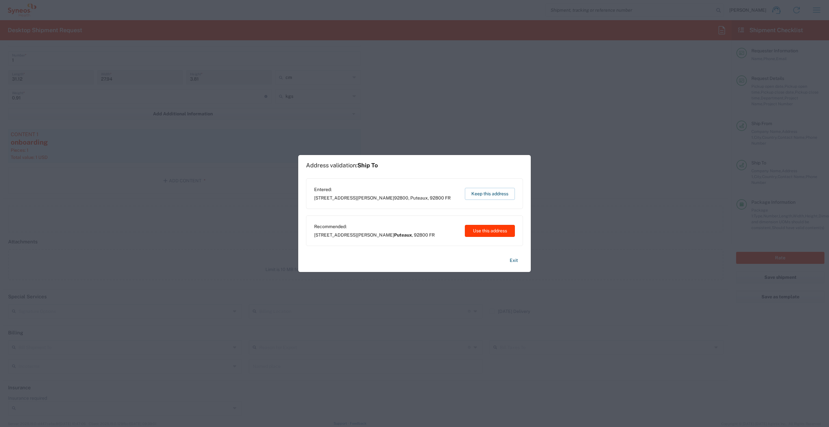
click at [472, 234] on button "Use this address" at bounding box center [490, 231] width 50 height 12
type input "Puteaux"
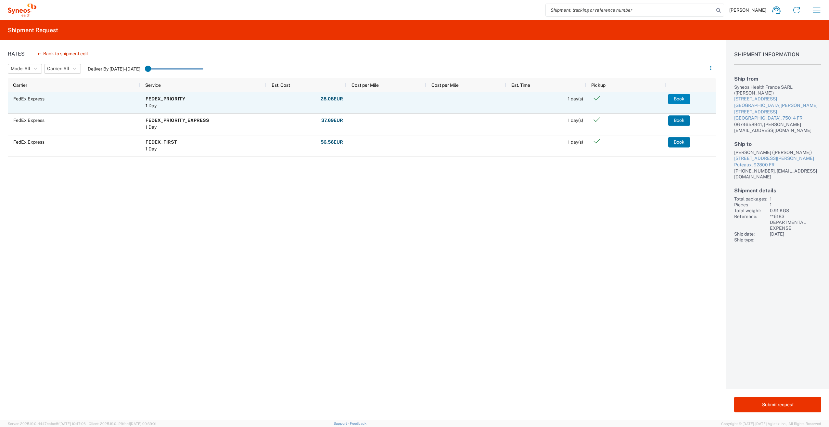
click at [679, 95] on button "Book" at bounding box center [679, 99] width 22 height 10
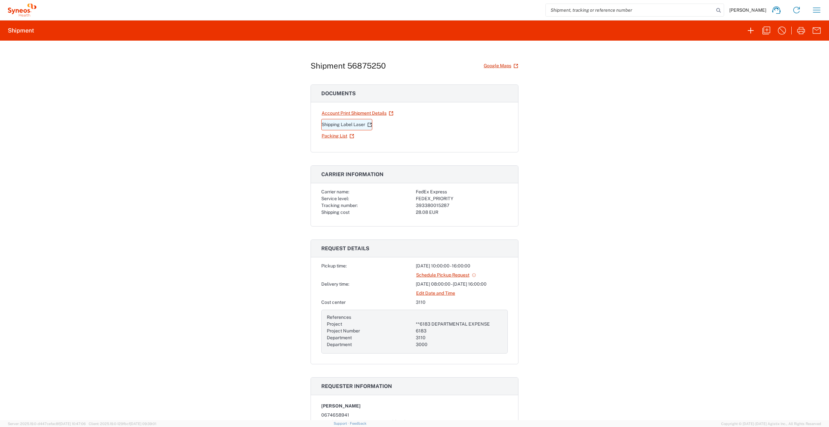
click at [330, 122] on link "Shipping Label Laser" at bounding box center [346, 124] width 51 height 11
